Goal: Navigation & Orientation: Find specific page/section

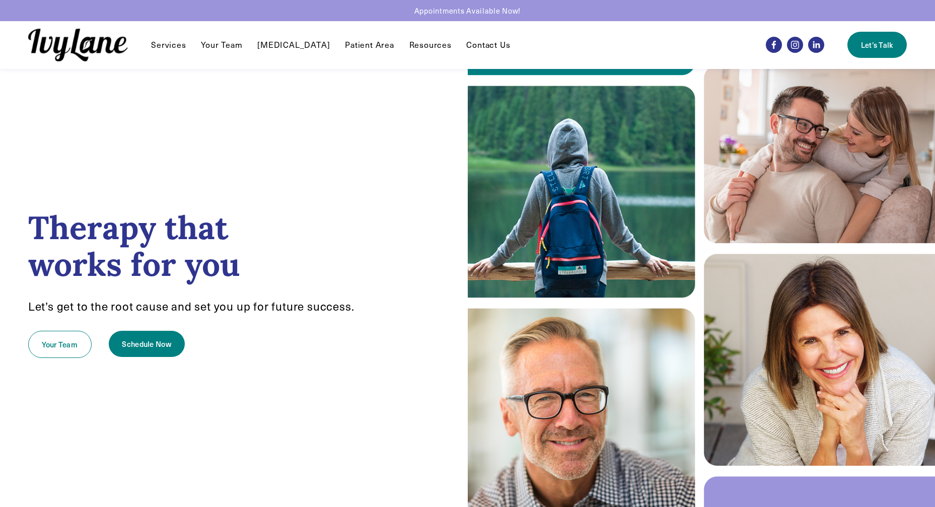
click at [226, 47] on link "Your Team" at bounding box center [221, 45] width 41 height 12
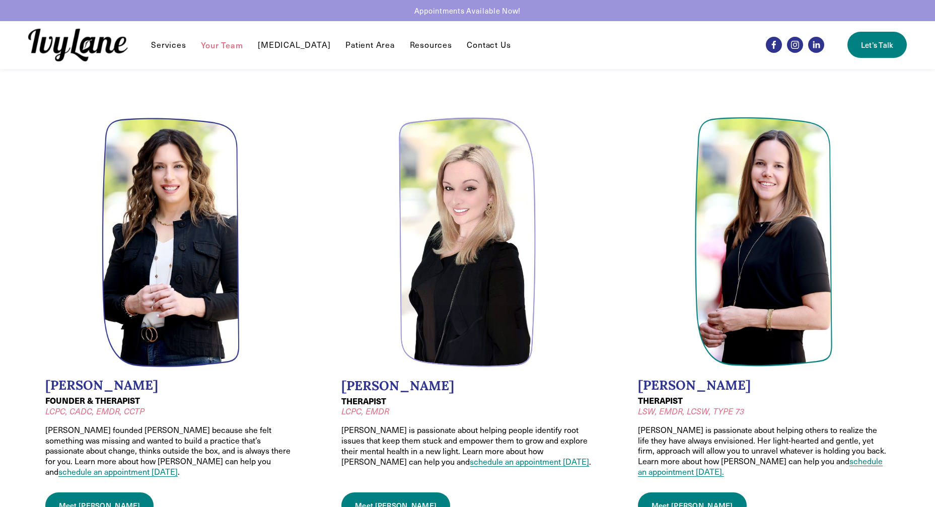
click at [359, 45] on link "Patient Area" at bounding box center [369, 45] width 49 height 12
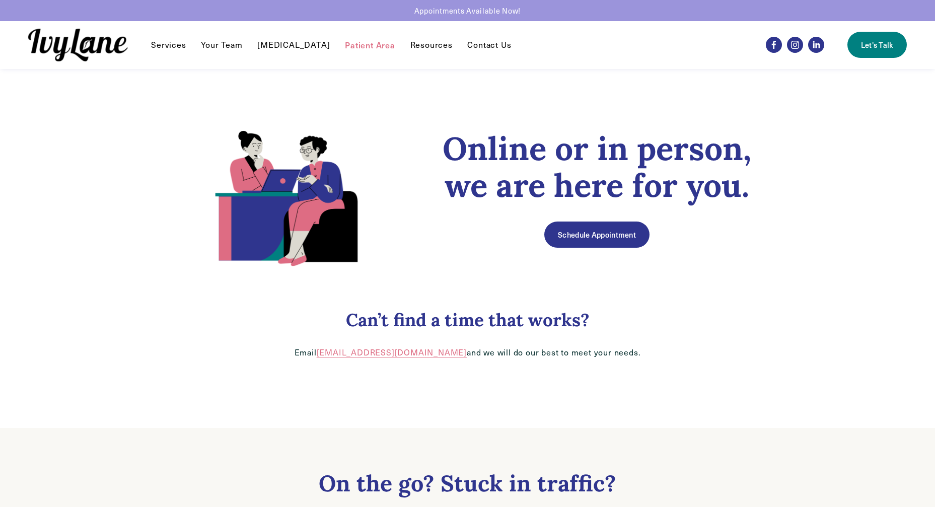
click at [0, 0] on span "Individual Therapy" at bounding box center [0, 0] width 0 height 0
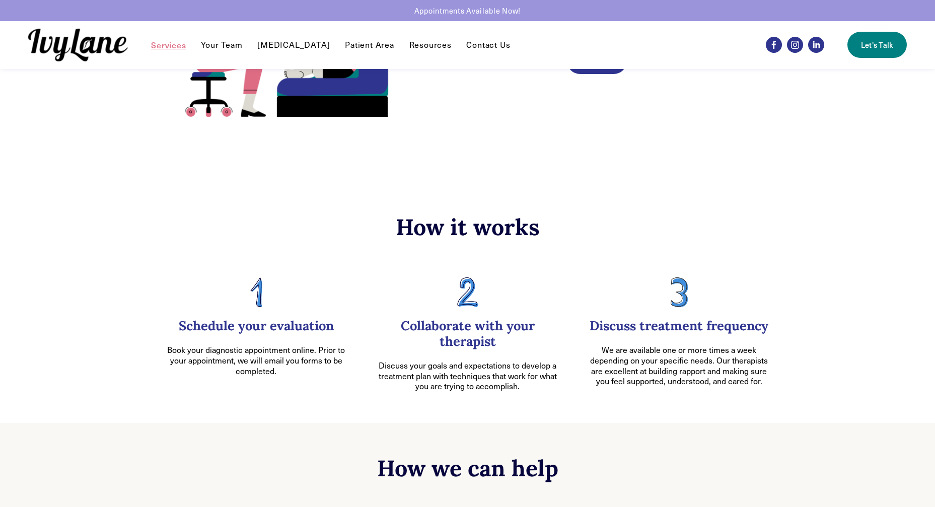
scroll to position [151, 0]
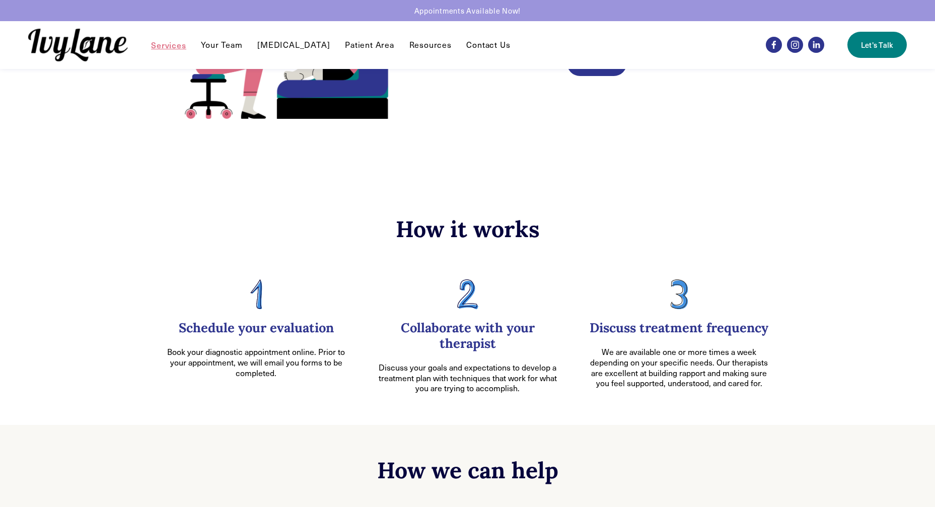
click at [232, 45] on link "Your Team" at bounding box center [221, 45] width 41 height 12
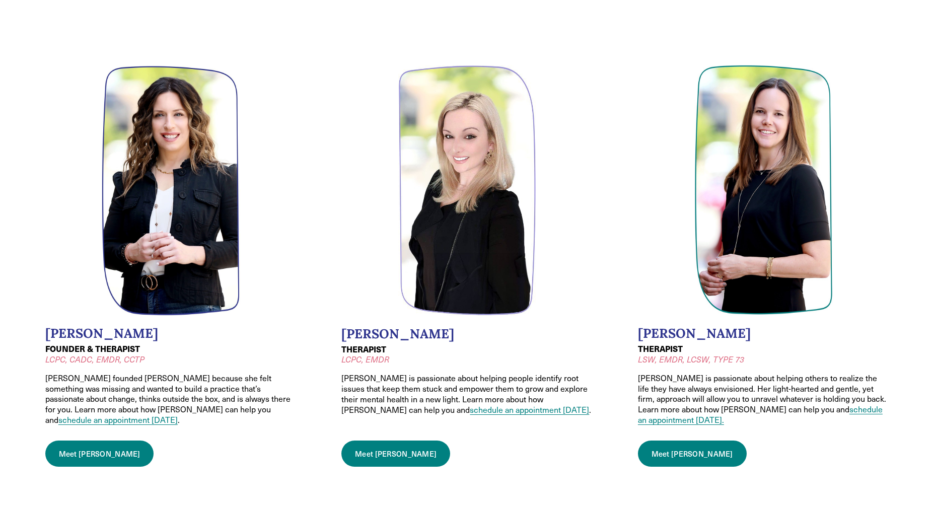
scroll to position [101, 0]
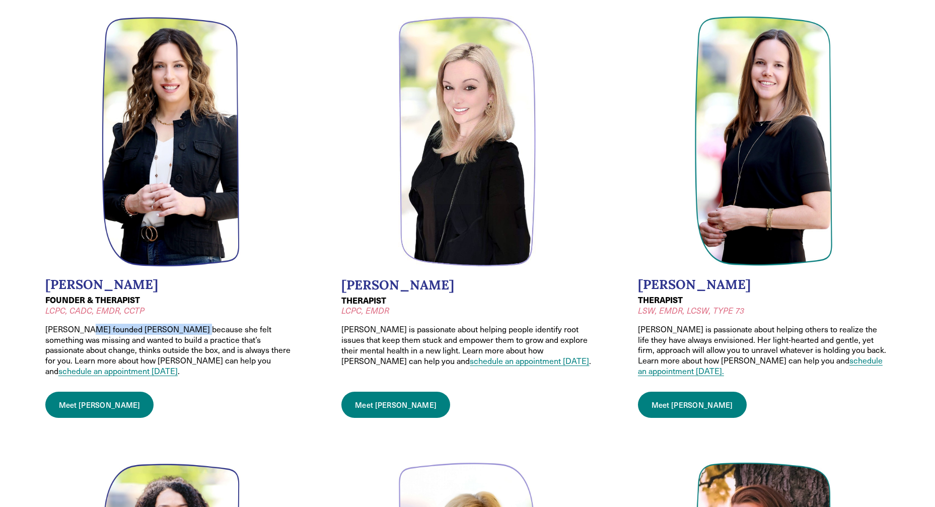
drag, startPoint x: 90, startPoint y: 328, endPoint x: 188, endPoint y: 330, distance: 98.2
click at [188, 330] on p "[PERSON_NAME] founded [PERSON_NAME] because she felt something was missing and …" at bounding box center [171, 350] width 252 height 52
drag, startPoint x: 188, startPoint y: 330, endPoint x: 225, endPoint y: 333, distance: 37.4
click at [225, 333] on p "[PERSON_NAME] founded [PERSON_NAME] because she felt something was missing and …" at bounding box center [171, 350] width 252 height 52
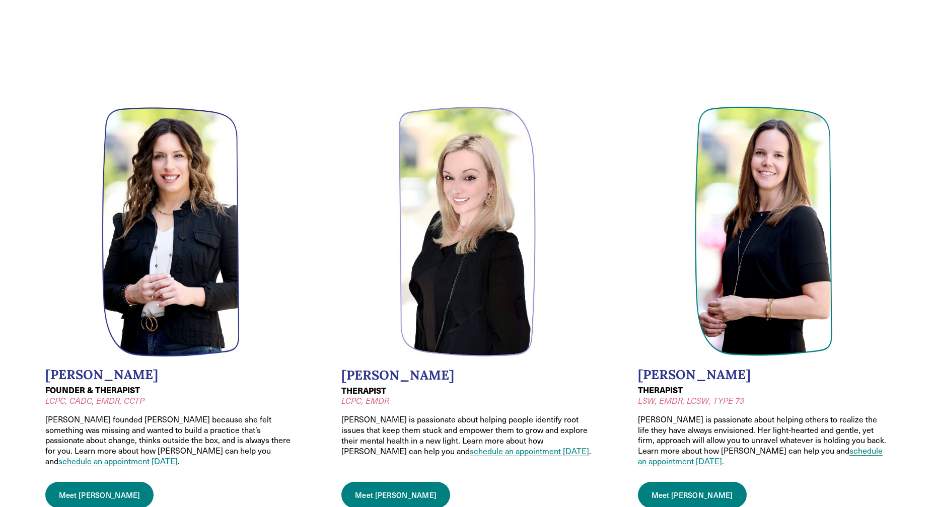
scroll to position [0, 0]
